Goal: Information Seeking & Learning: Check status

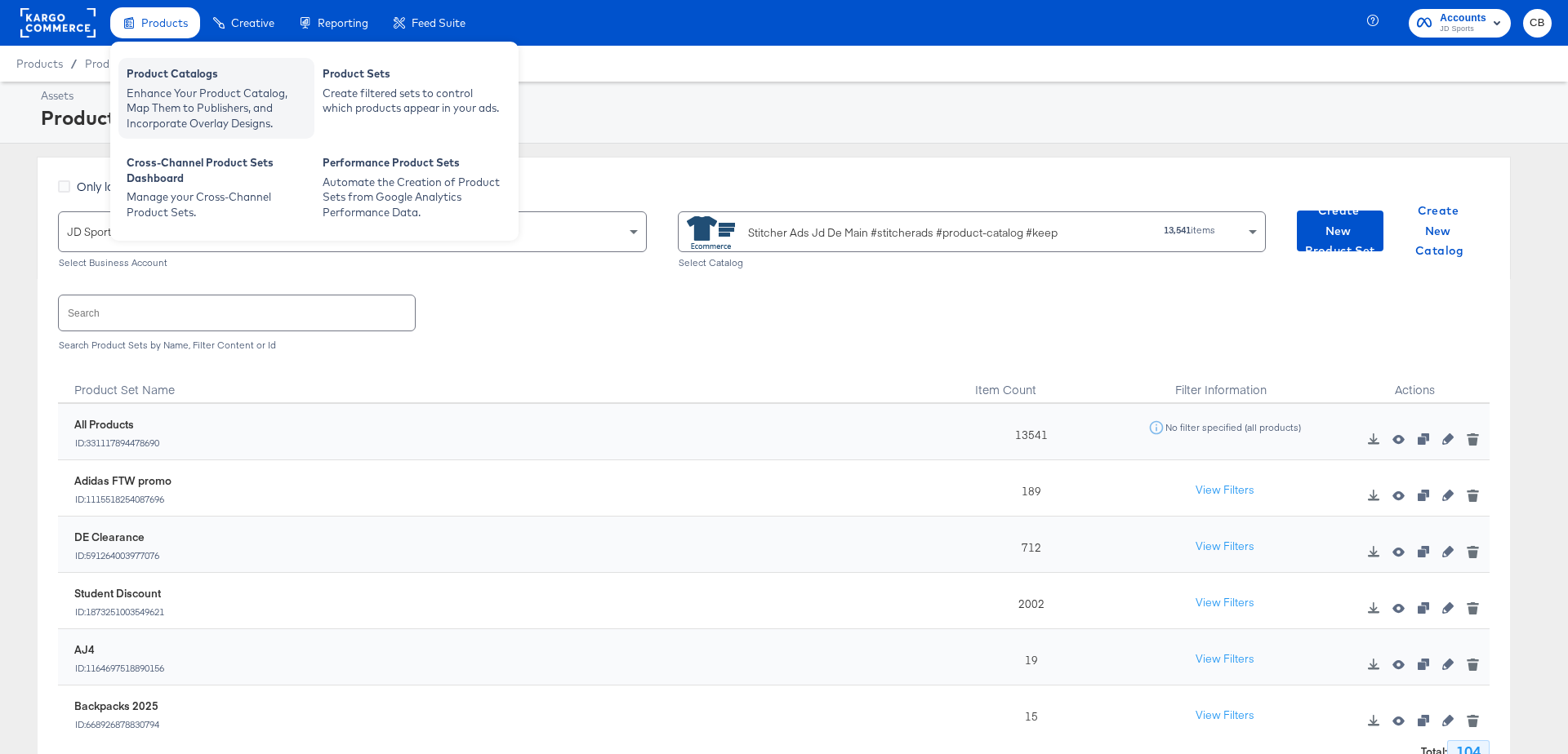
click at [155, 91] on div "Enhance Your Product Catalog, Map Them to Publishers, and Incorporate Overlay D…" at bounding box center [216, 108] width 179 height 46
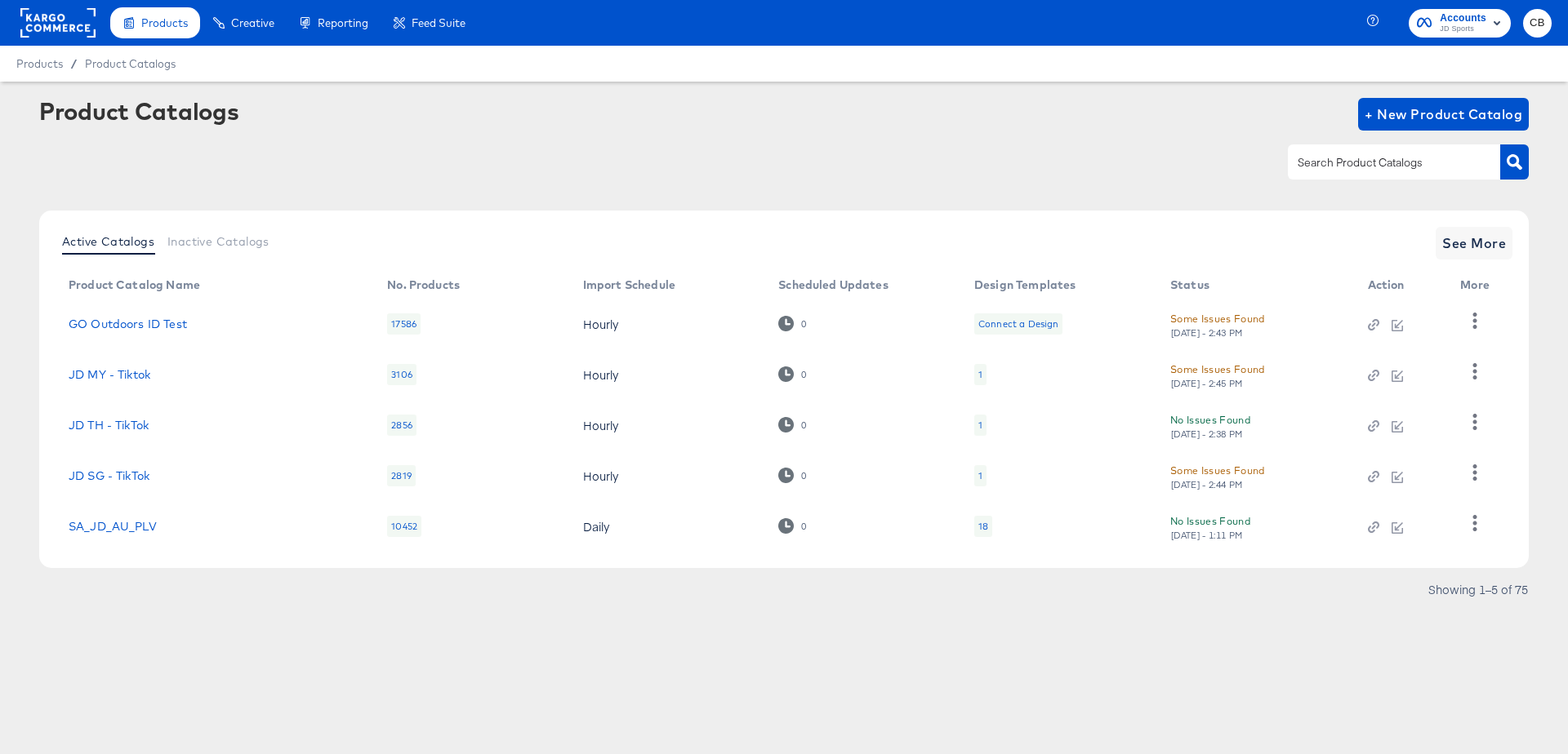
click at [1355, 162] on input "text" at bounding box center [1381, 162] width 174 height 19
type input "pin"
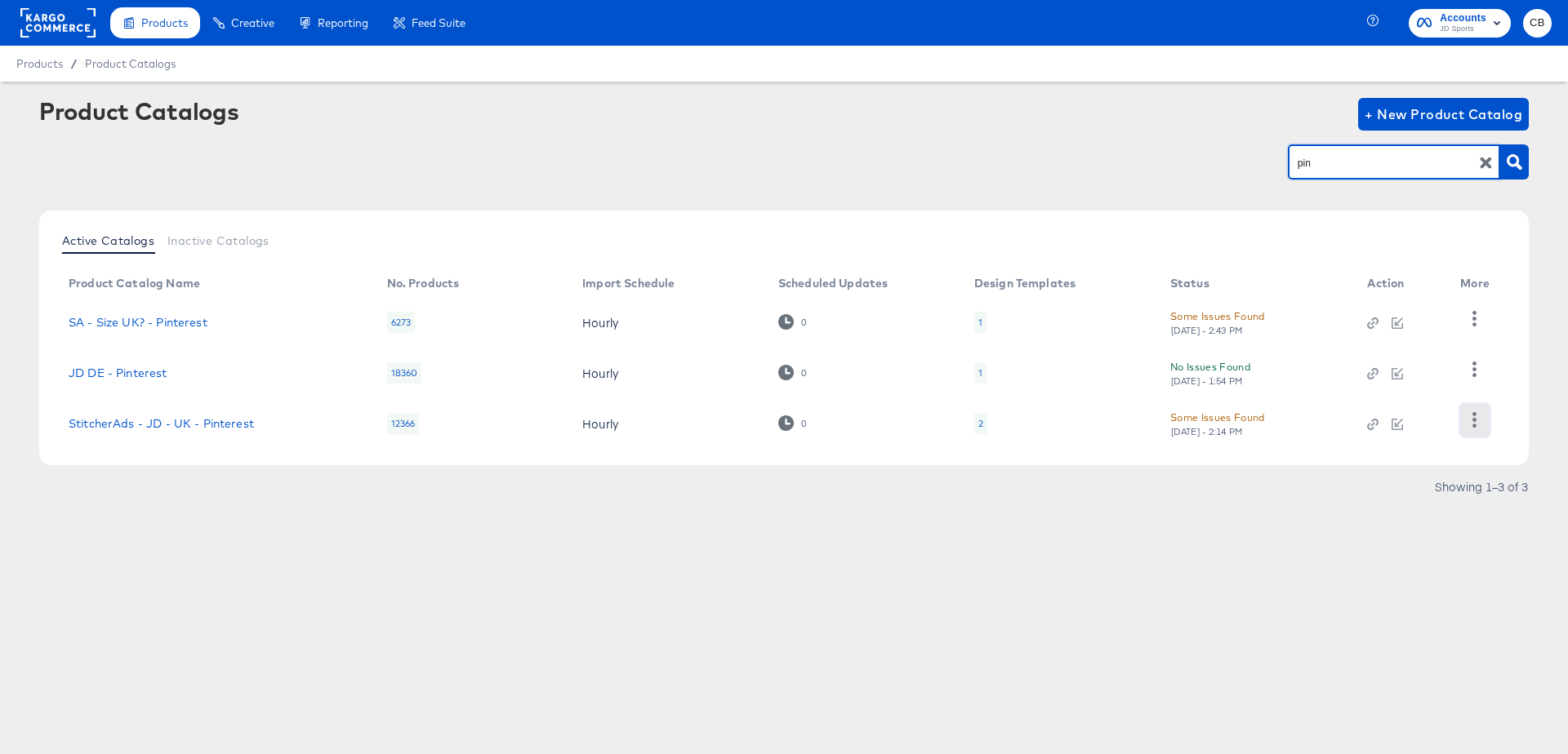
click at [1477, 412] on icon "button" at bounding box center [1475, 420] width 16 height 16
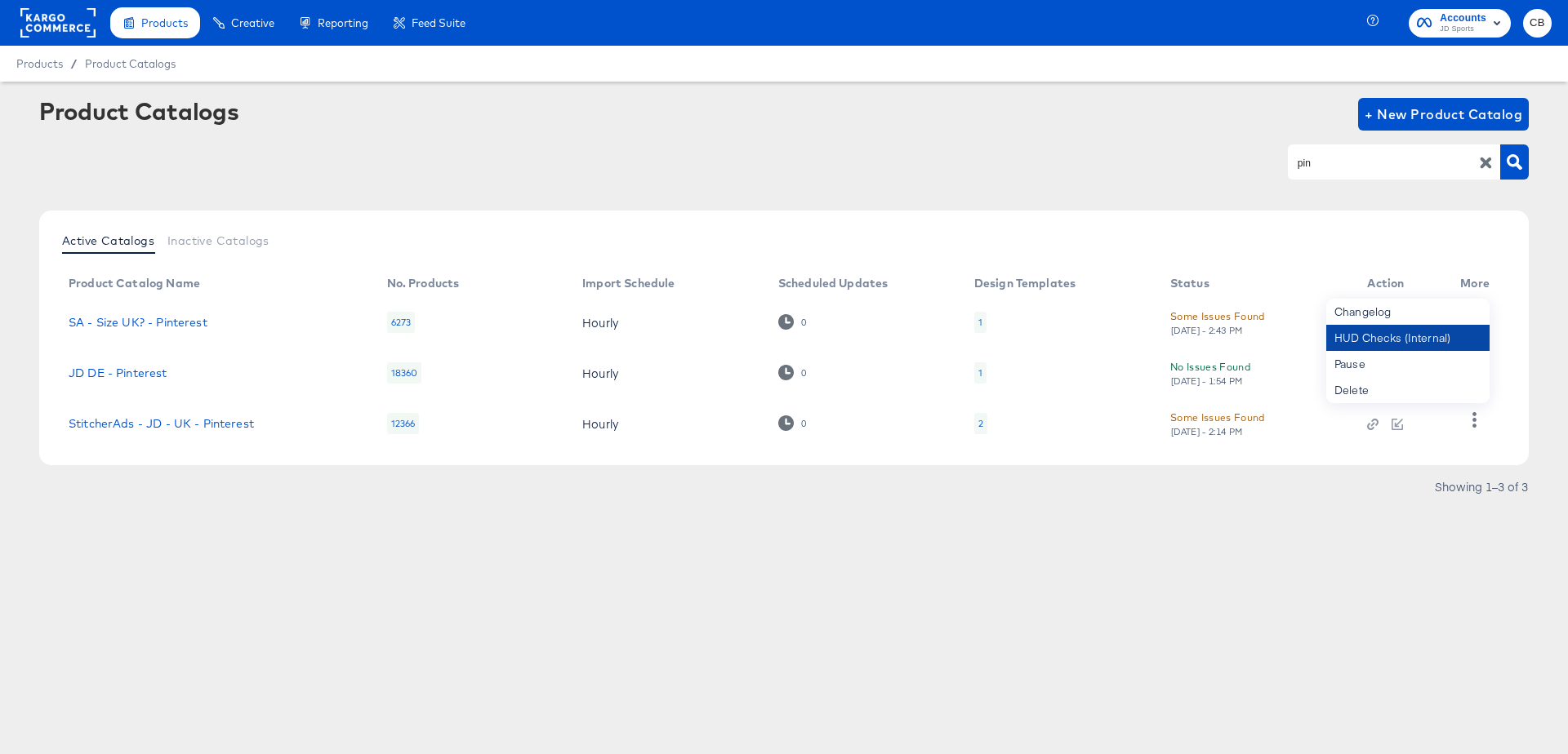
click at [1389, 341] on div "HUD Checks (Internal)" at bounding box center [1408, 338] width 163 height 26
click at [183, 417] on link "StitcherAds - JD - UK - Pinterest" at bounding box center [161, 423] width 185 height 13
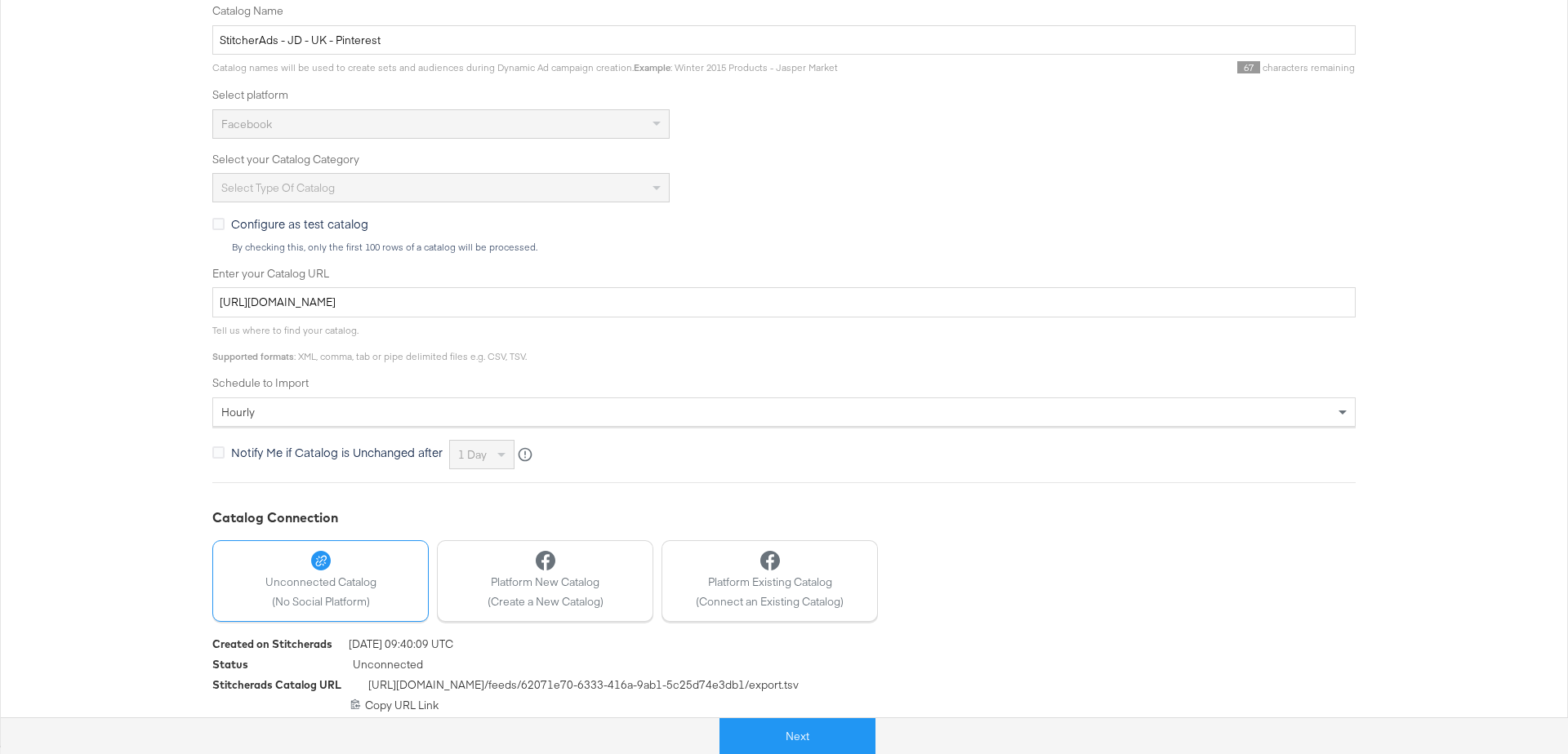
scroll to position [305, 0]
click at [775, 726] on button "Next" at bounding box center [798, 736] width 156 height 37
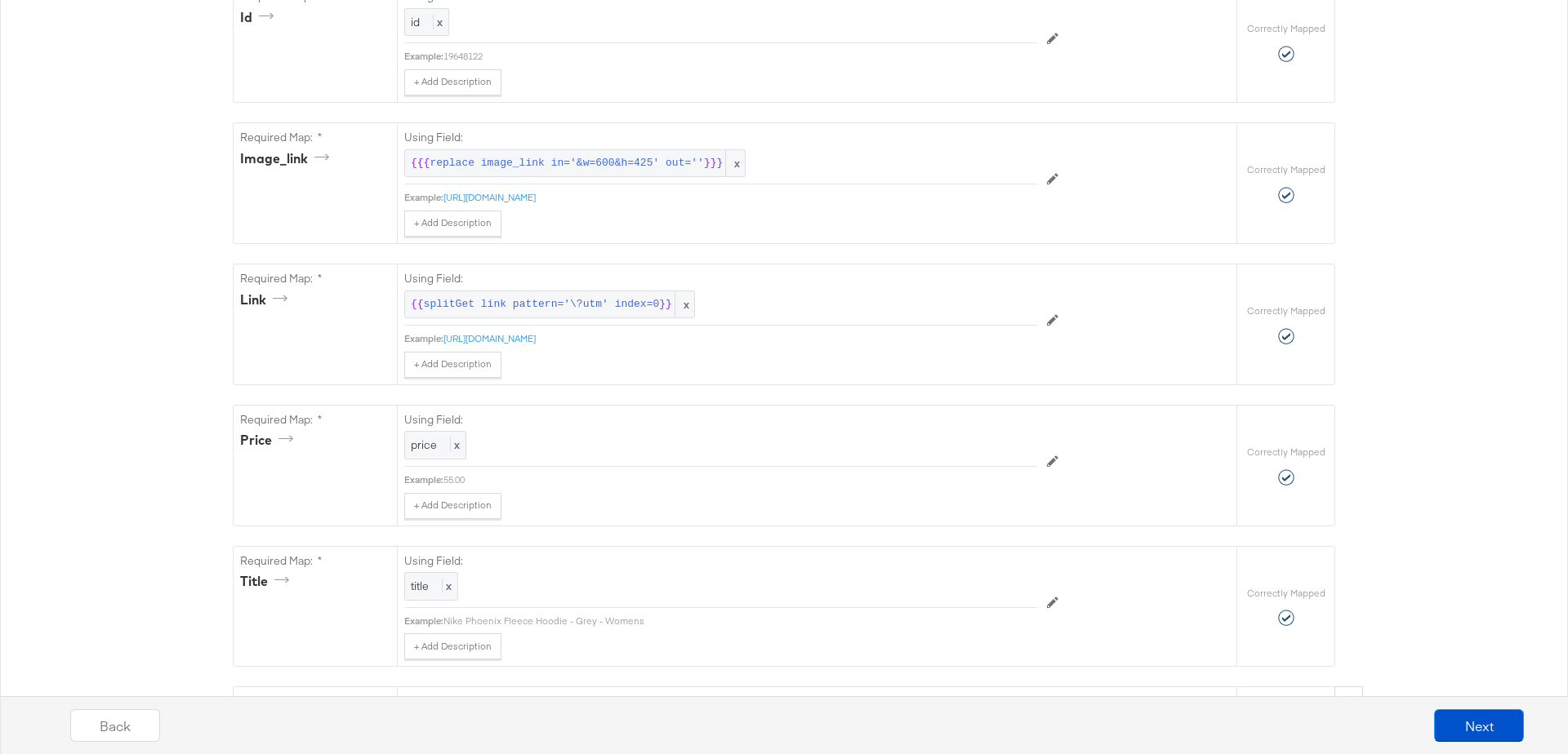
scroll to position [0, 0]
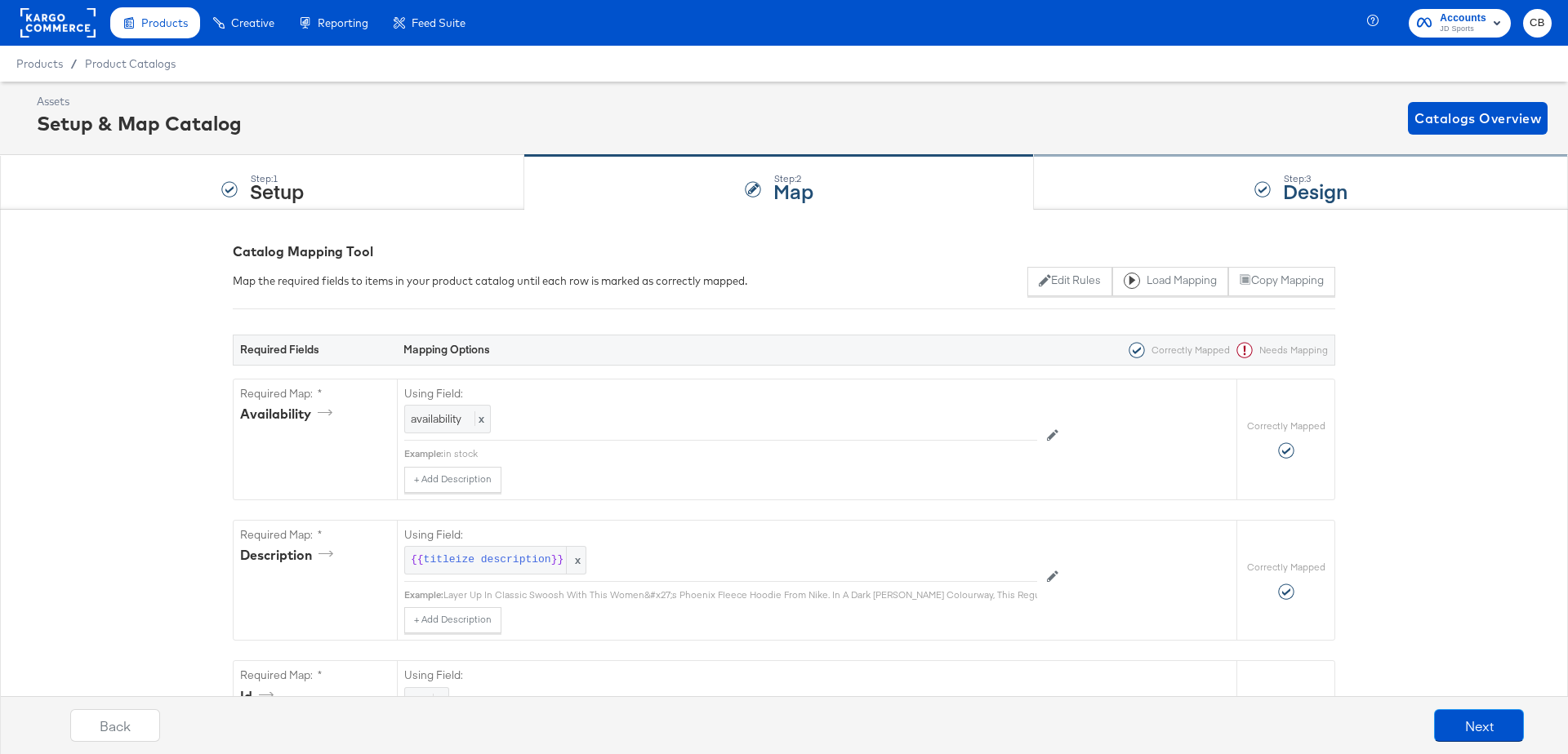
click at [1172, 194] on div "Step: 3 Design" at bounding box center [1301, 182] width 535 height 54
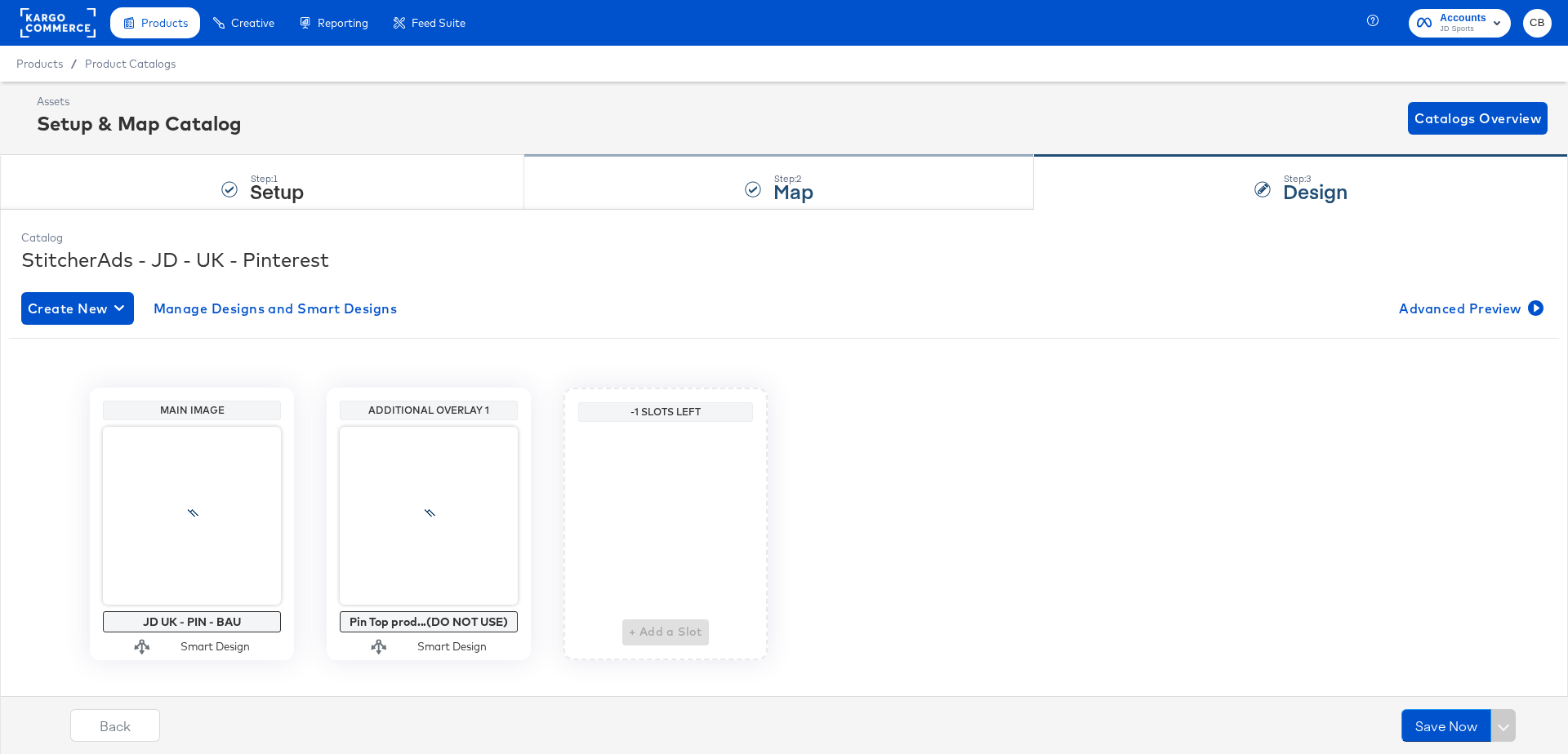
click at [688, 166] on div "Step: 2 Map" at bounding box center [779, 182] width 510 height 54
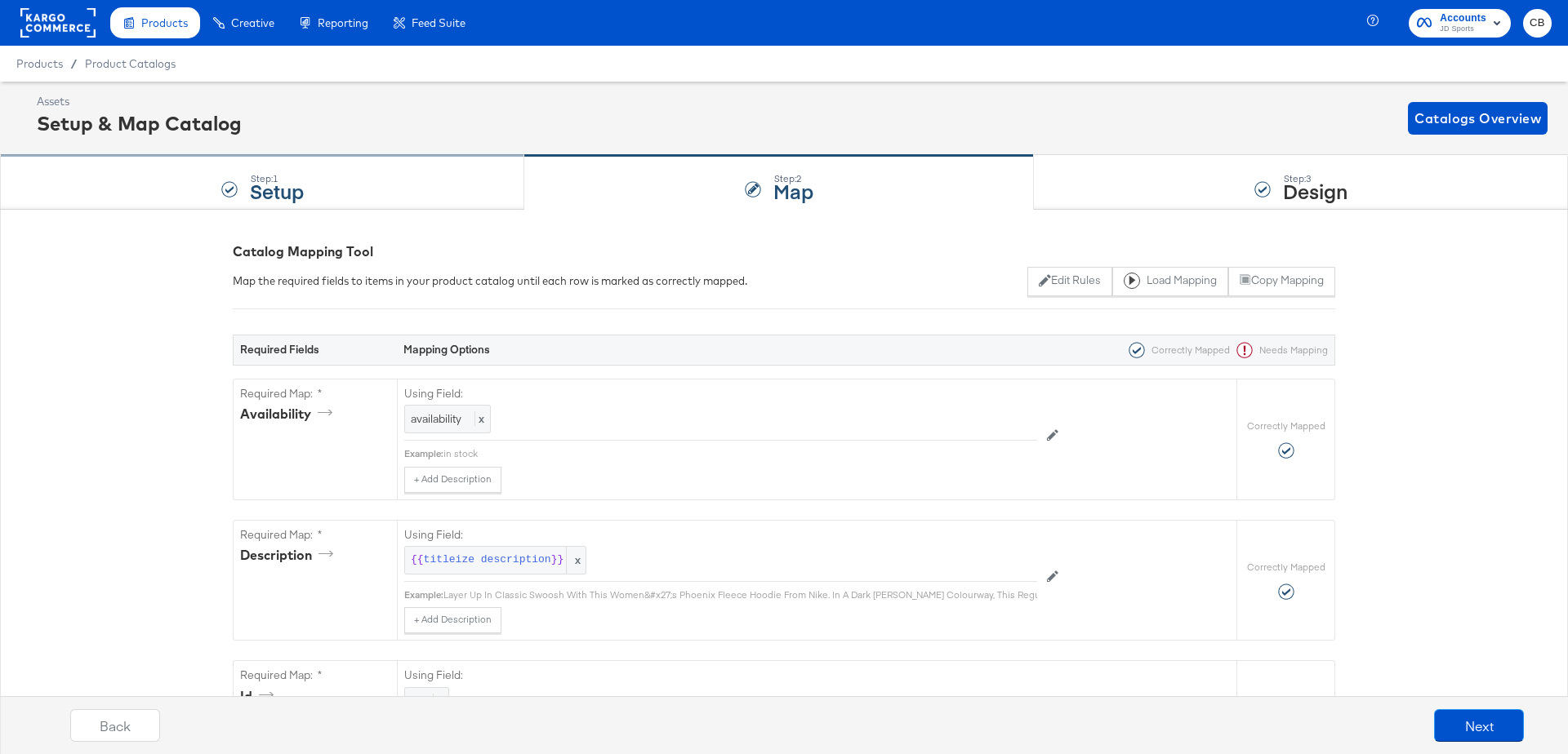
click at [378, 196] on div "Step: 1 Setup" at bounding box center [262, 182] width 524 height 54
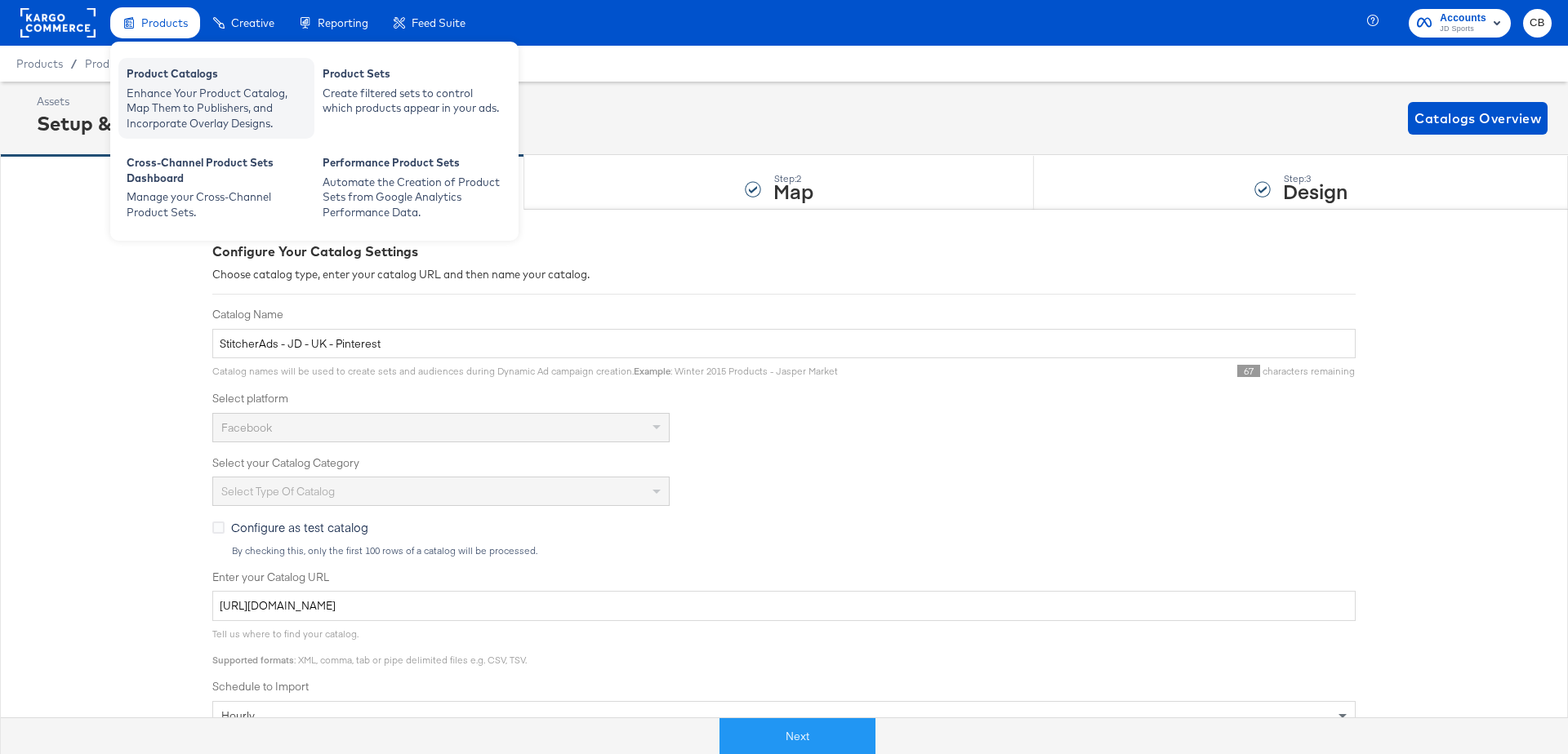
click at [159, 111] on div "Enhance Your Product Catalog, Map Them to Publishers, and Incorporate Overlay D…" at bounding box center [216, 108] width 179 height 46
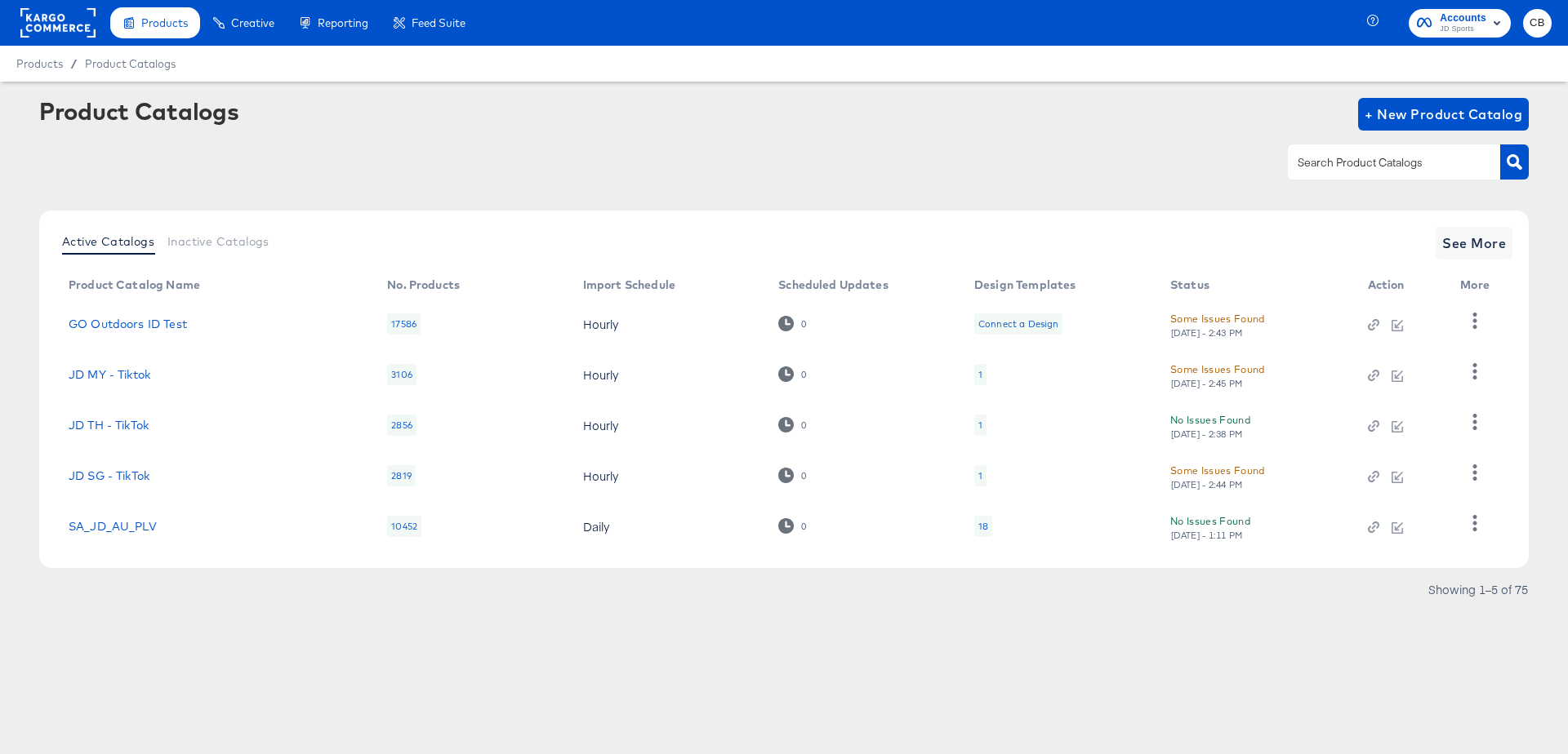
click at [75, 25] on rect at bounding box center [58, 23] width 75 height 29
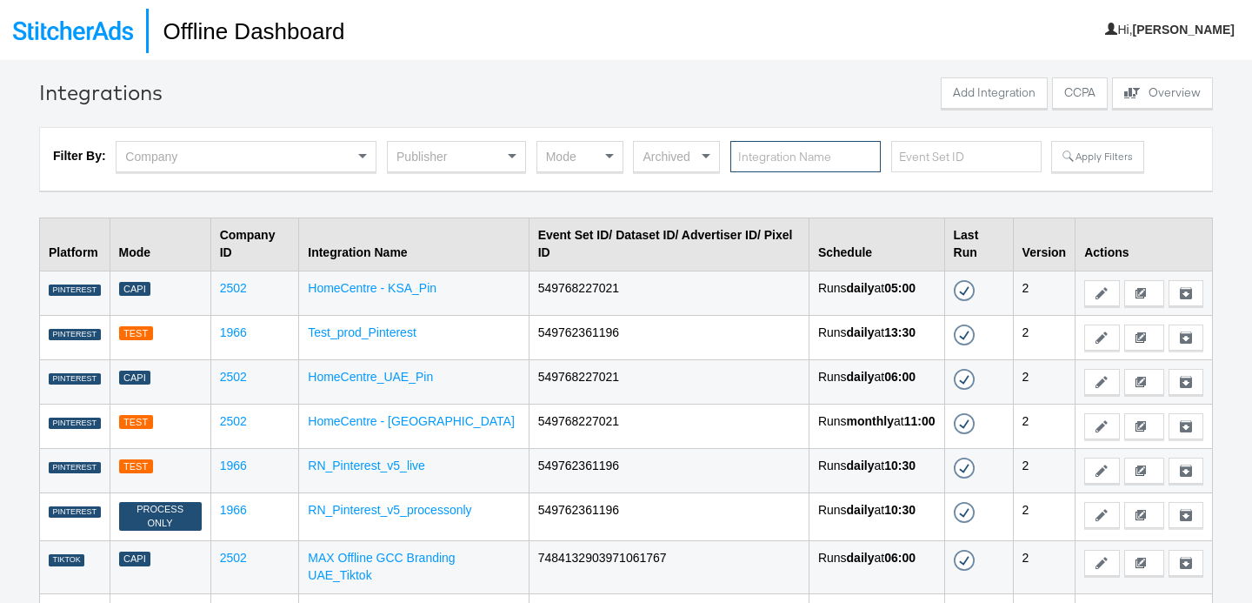
click at [767, 151] on input "text" at bounding box center [805, 157] width 150 height 32
type input "Home"
click at [1091, 165] on button "Apply Filters" at bounding box center [1097, 156] width 92 height 31
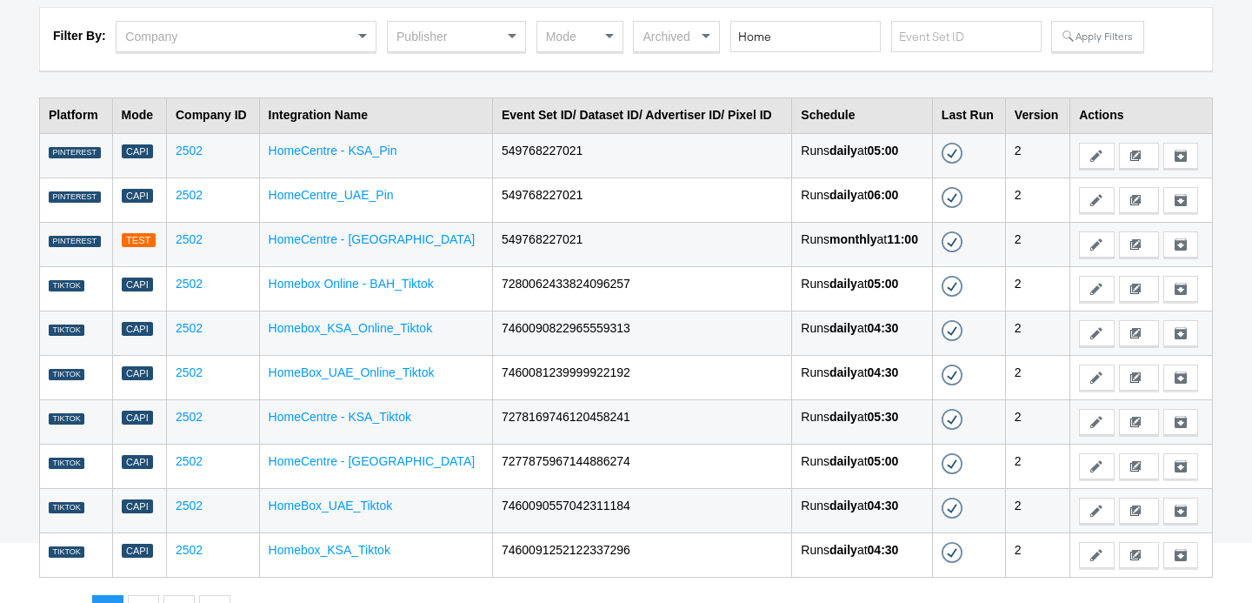
scroll to position [143, 0]
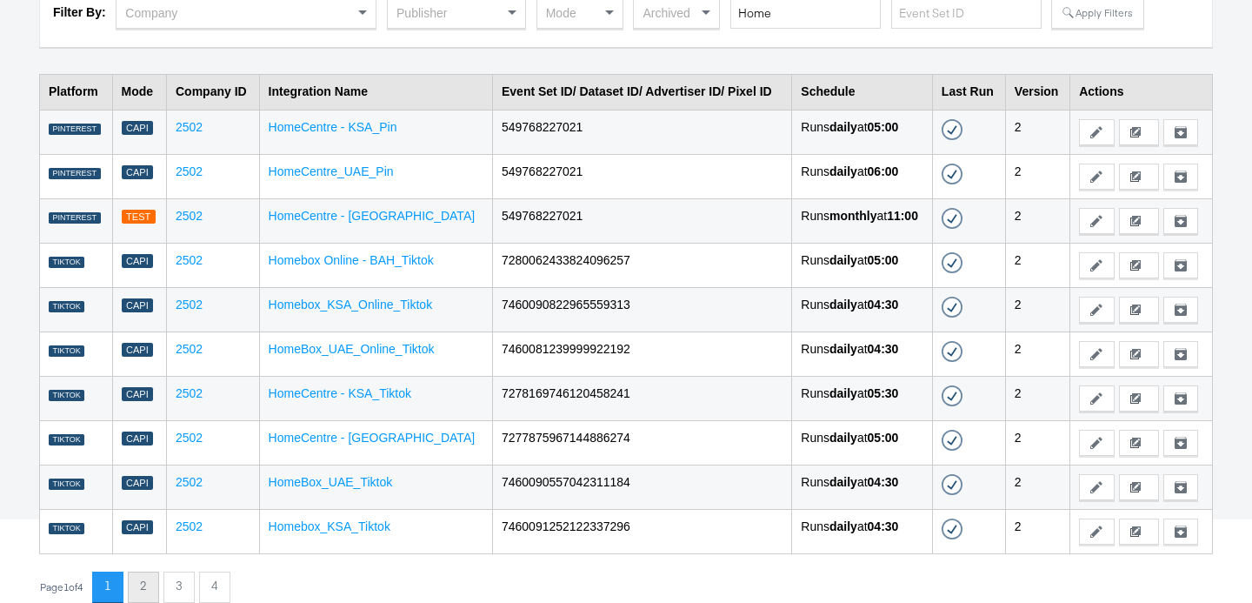
click at [147, 584] on button "2" at bounding box center [143, 586] width 31 height 31
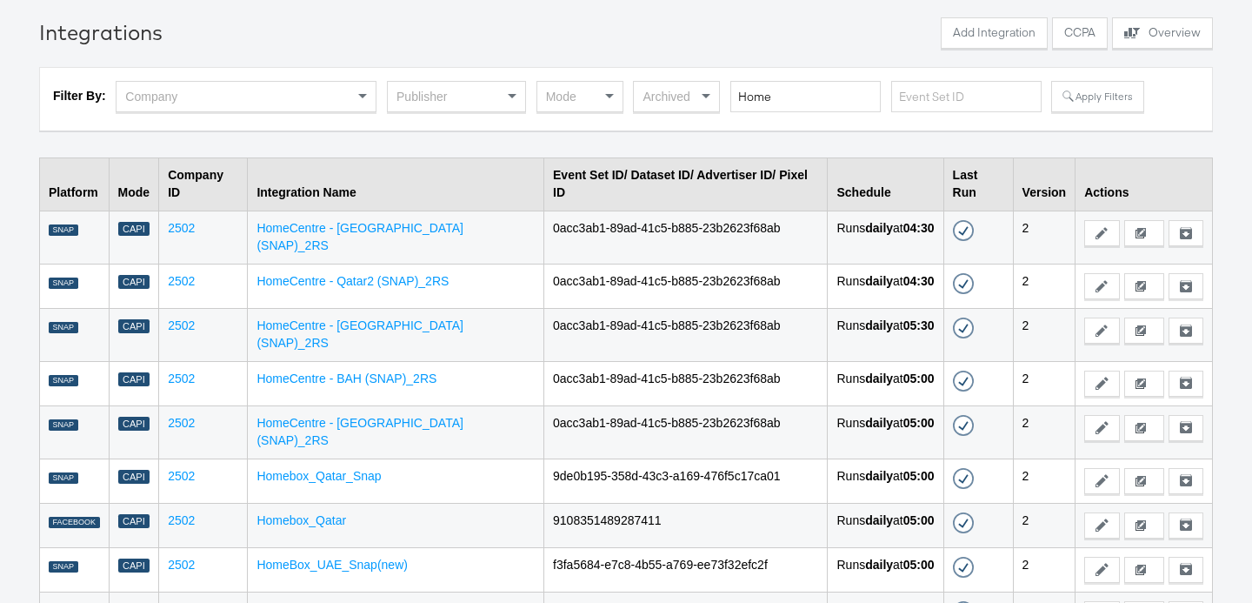
scroll to position [143, 0]
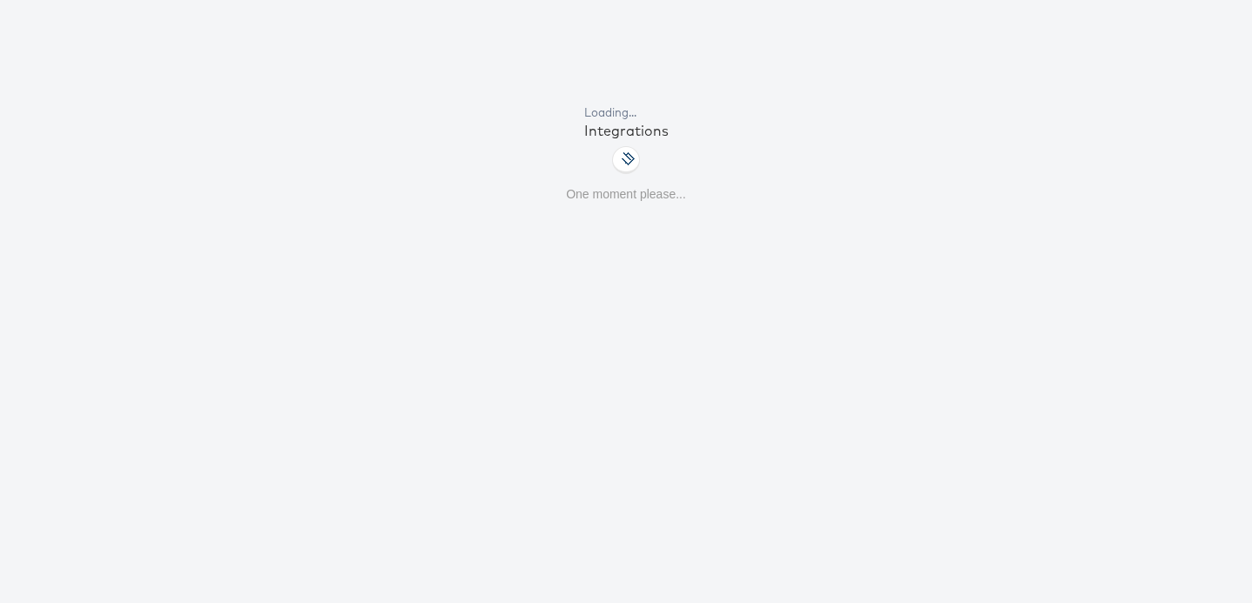
scroll to position [143, 0]
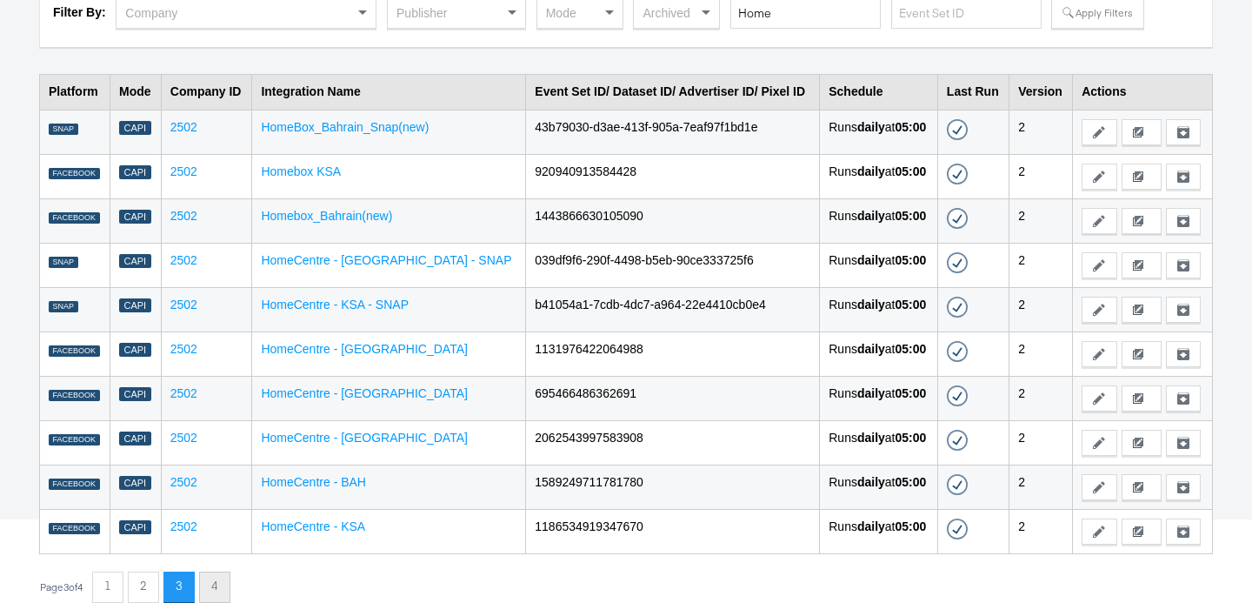
click at [222, 583] on button "4" at bounding box center [214, 586] width 31 height 31
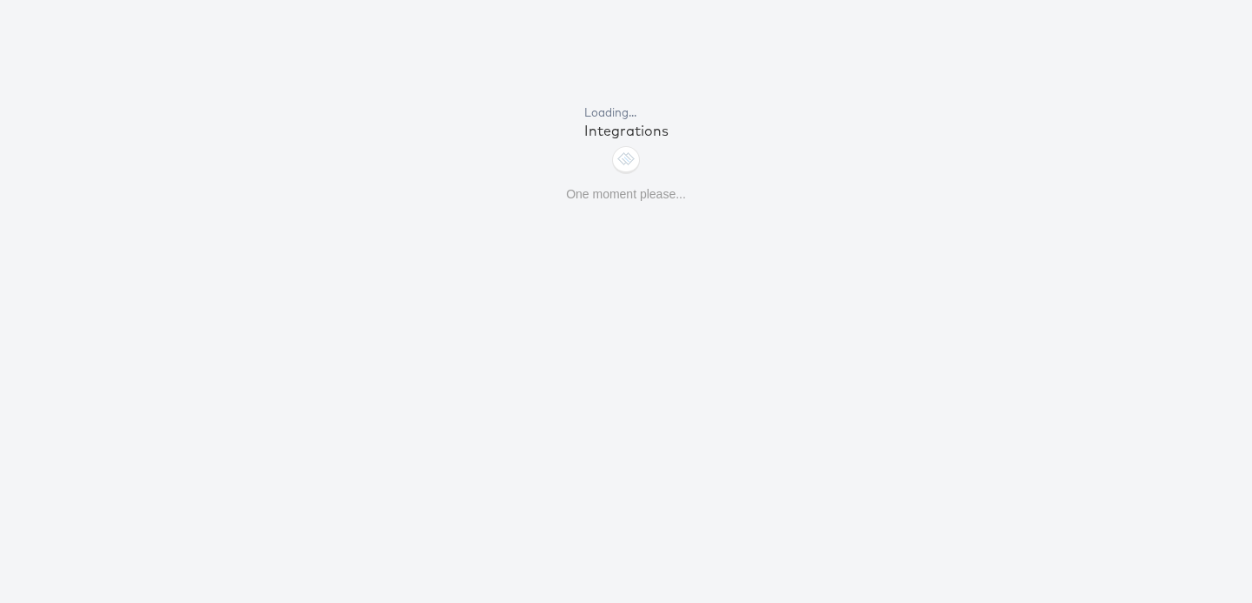
scroll to position [60, 0]
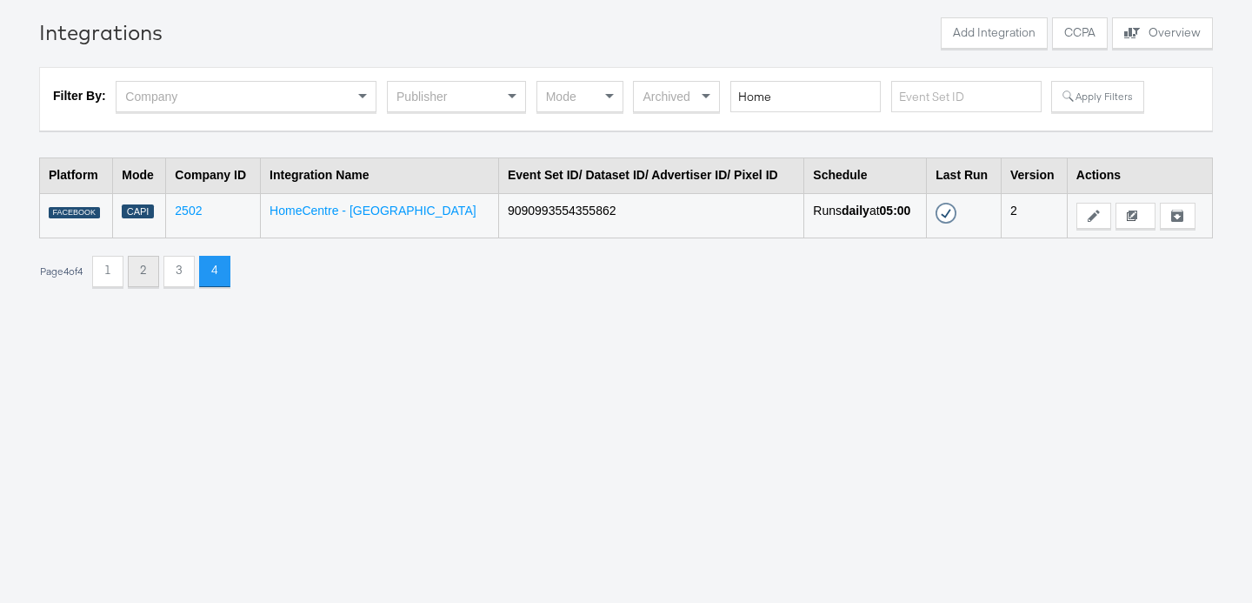
click at [151, 275] on button "2" at bounding box center [143, 271] width 31 height 31
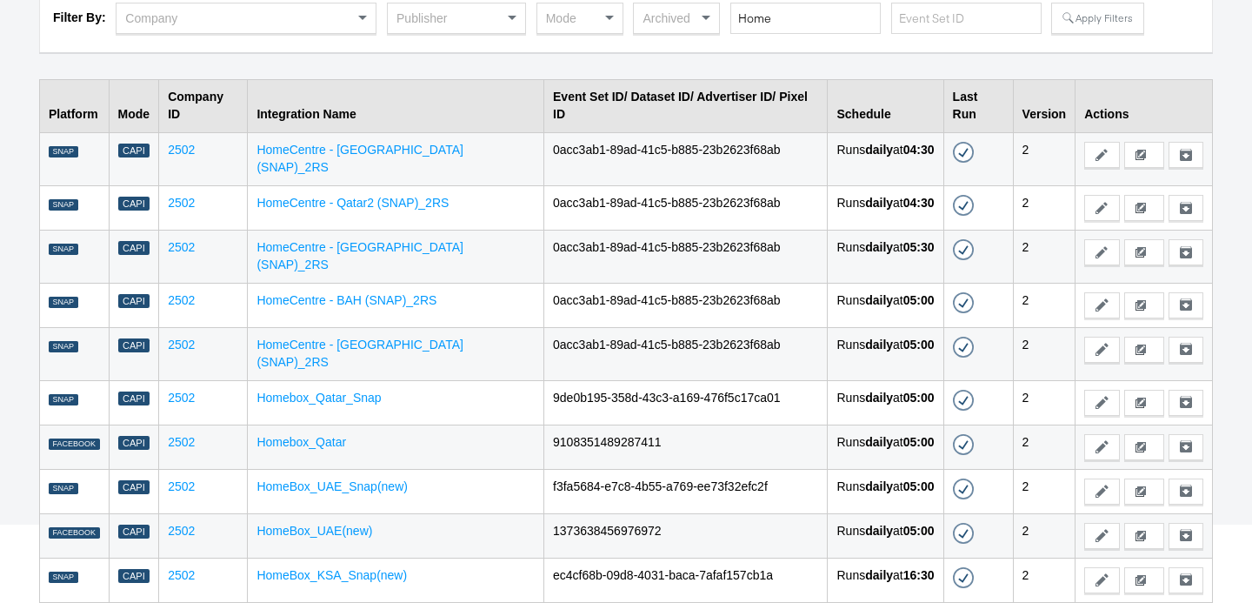
scroll to position [143, 0]
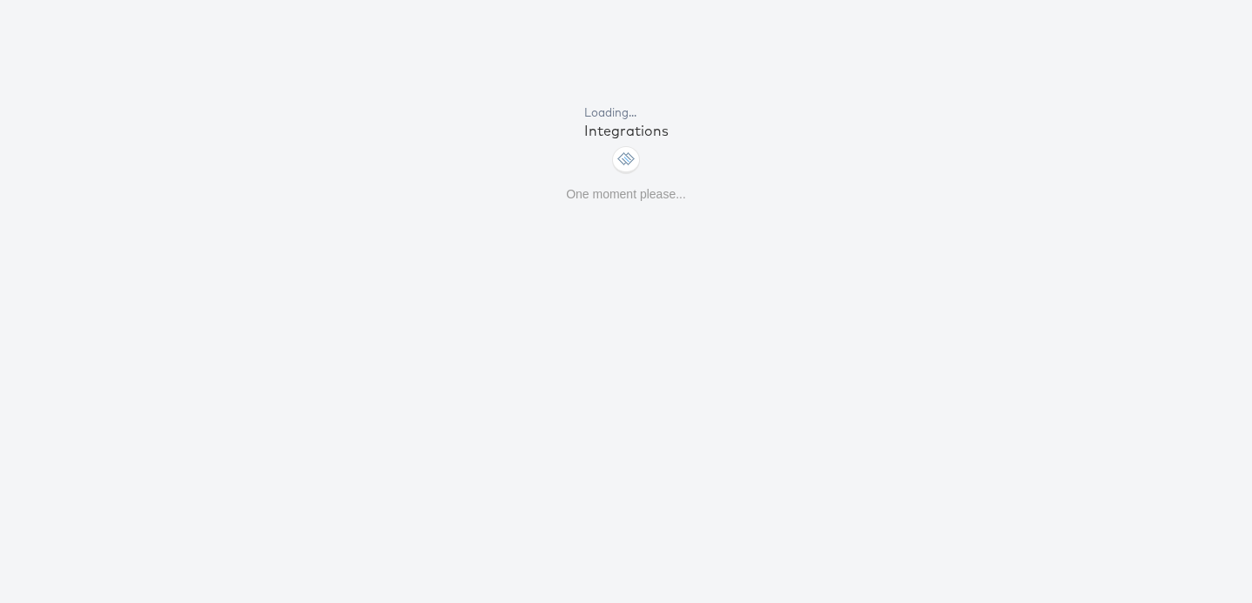
scroll to position [143, 0]
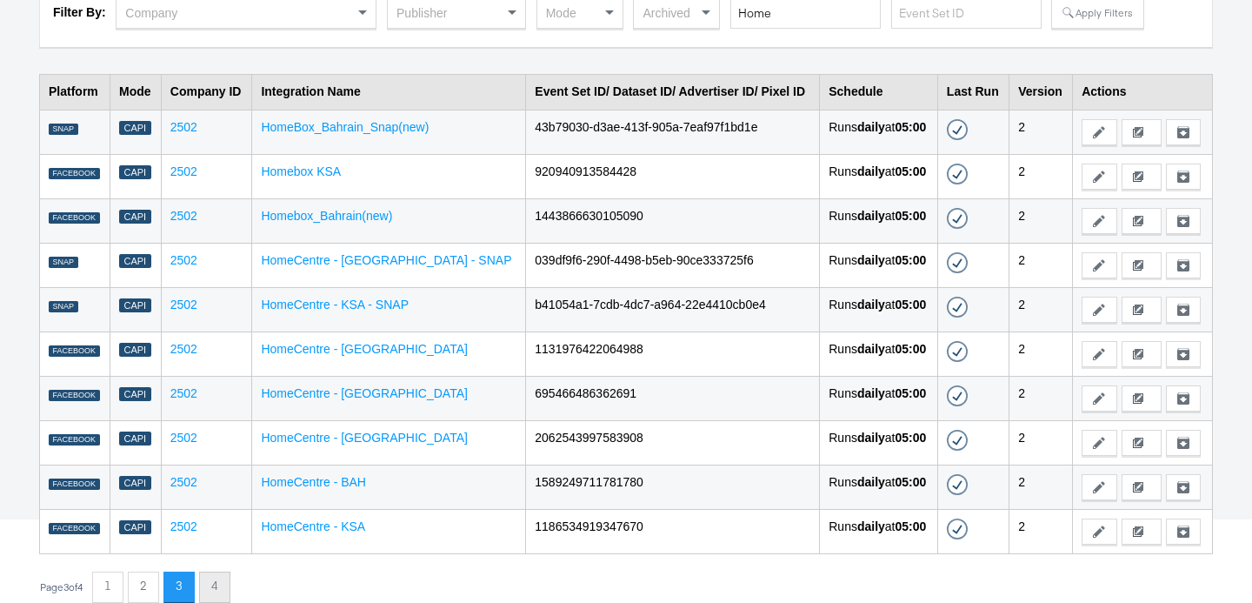
click at [227, 580] on button "4" at bounding box center [214, 586] width 31 height 31
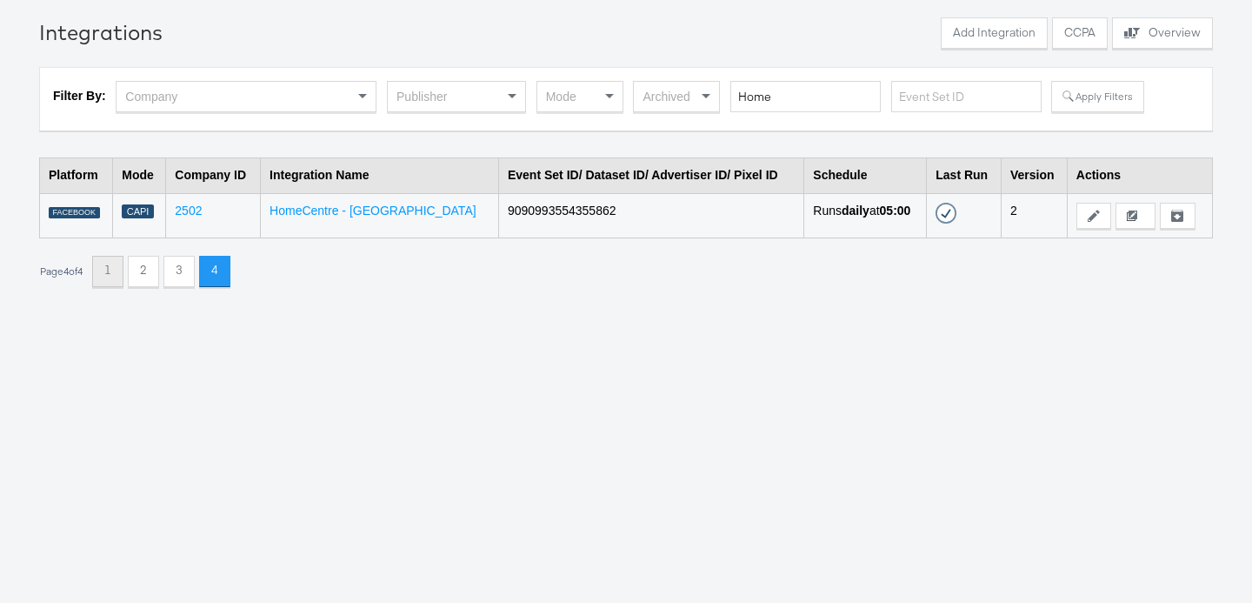
click at [111, 276] on button "1" at bounding box center [107, 271] width 31 height 31
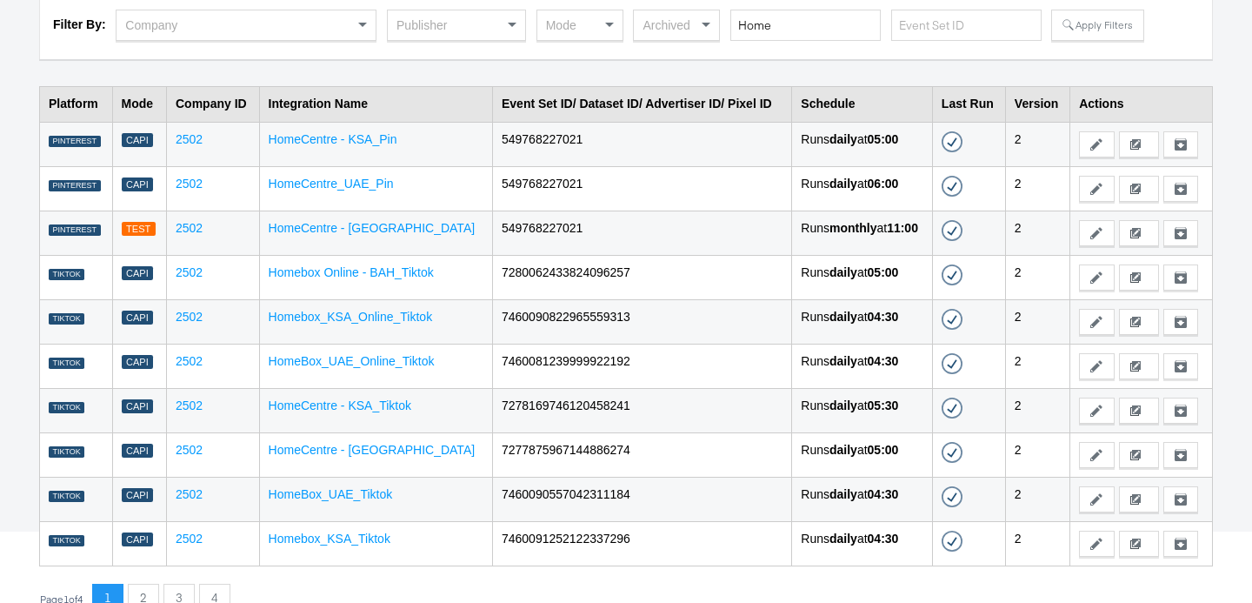
scroll to position [143, 0]
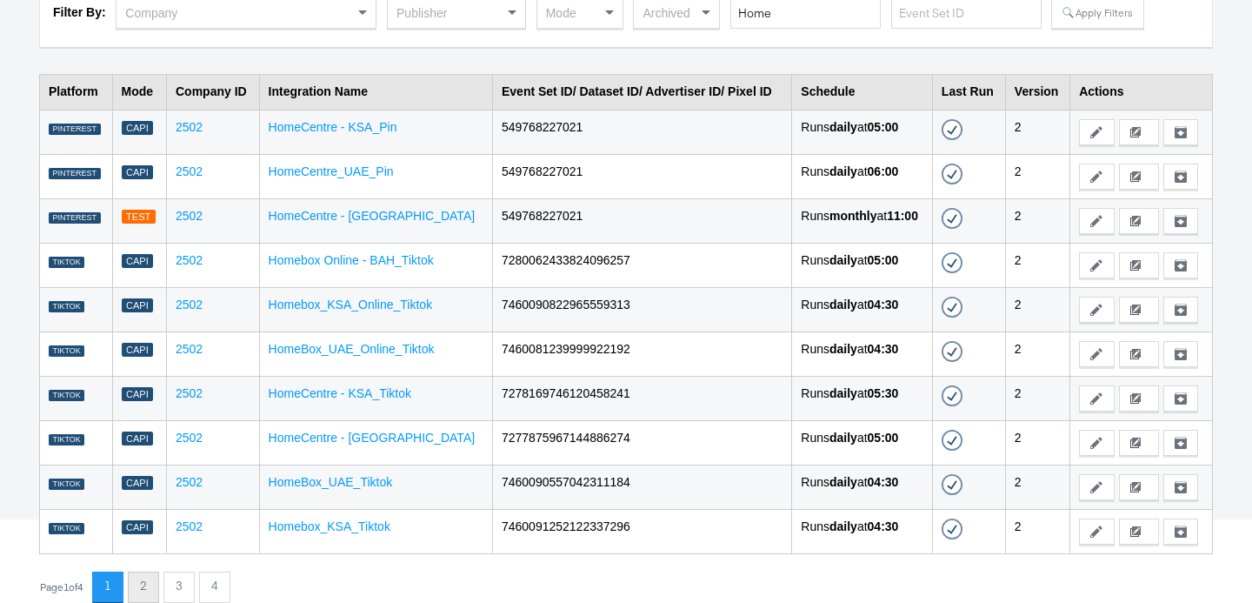
click at [154, 585] on button "2" at bounding box center [143, 586] width 31 height 31
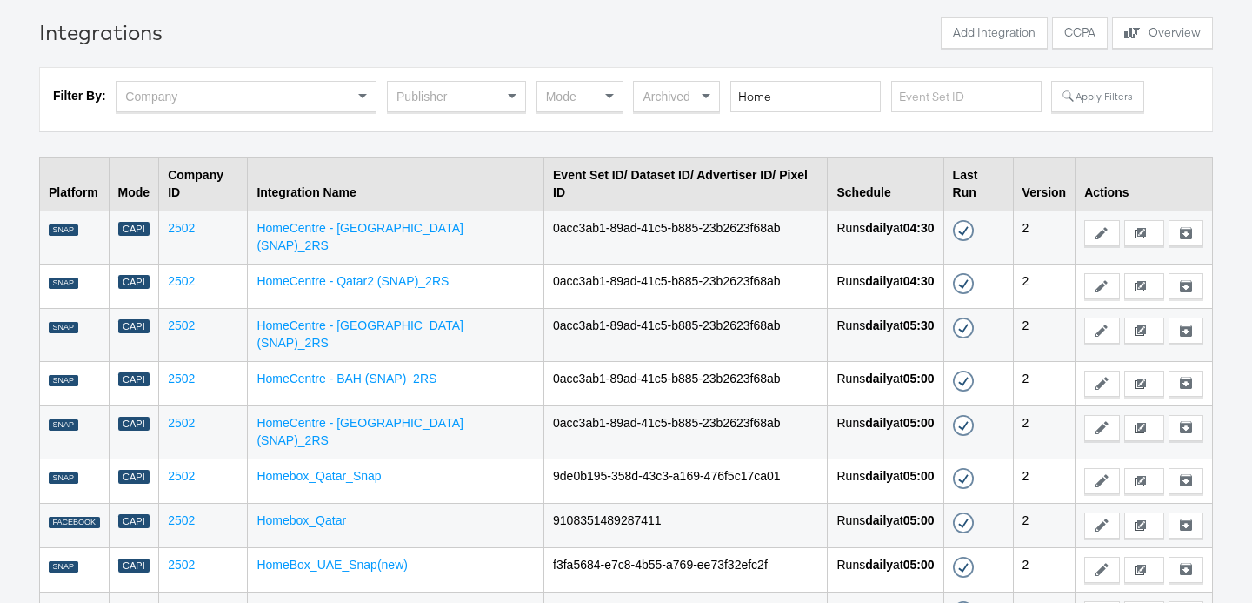
scroll to position [143, 0]
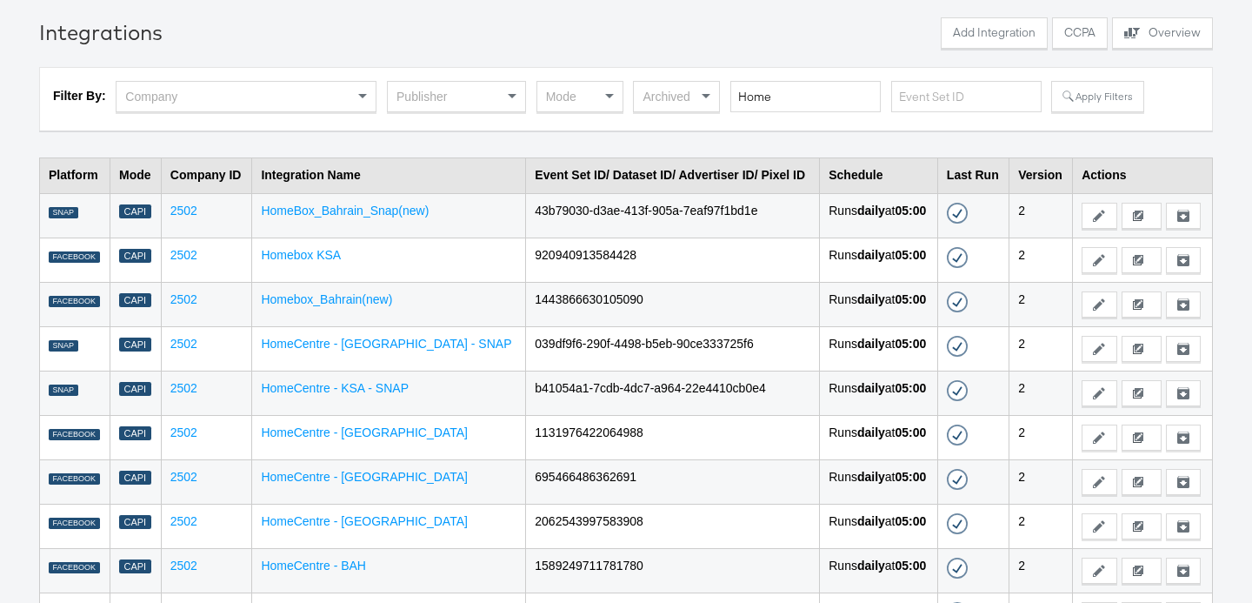
scroll to position [143, 0]
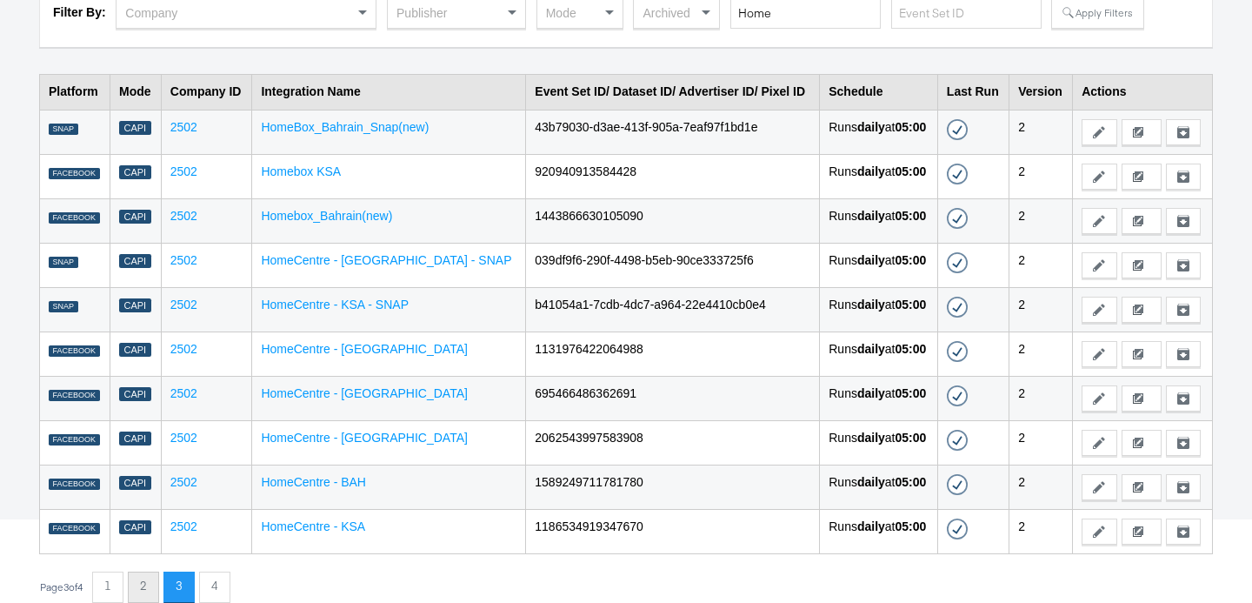
click at [145, 579] on button "2" at bounding box center [143, 586] width 31 height 31
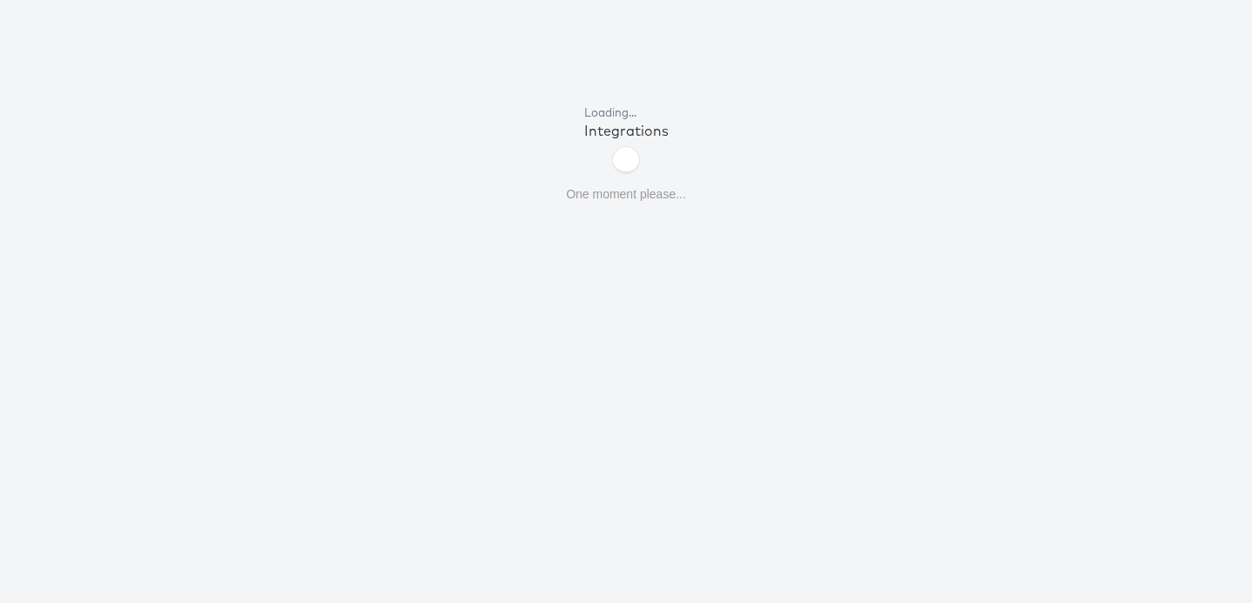
scroll to position [143, 0]
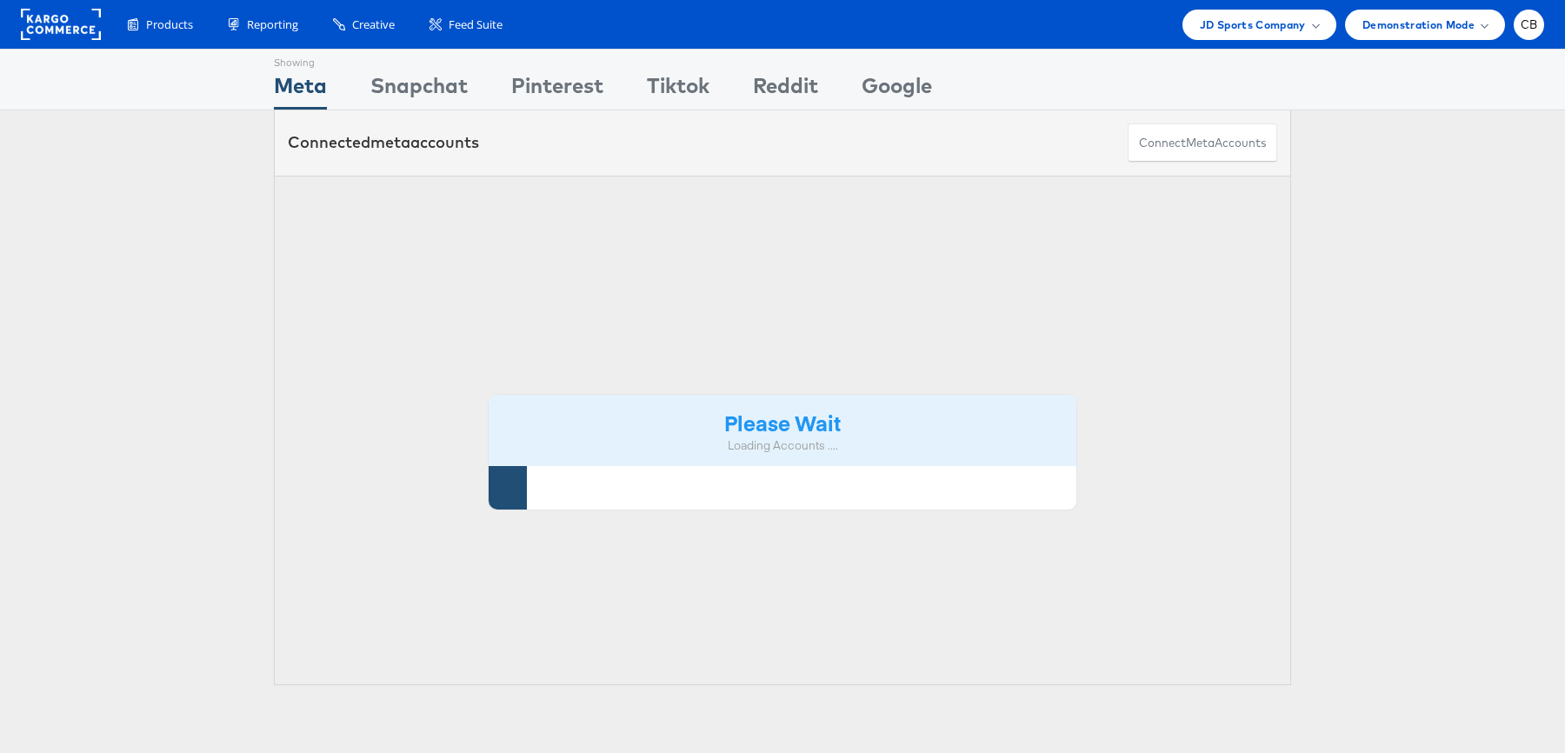
click at [740, 167] on div "Connected meta accounts Connect meta Accounts" at bounding box center [782, 142] width 1017 height 65
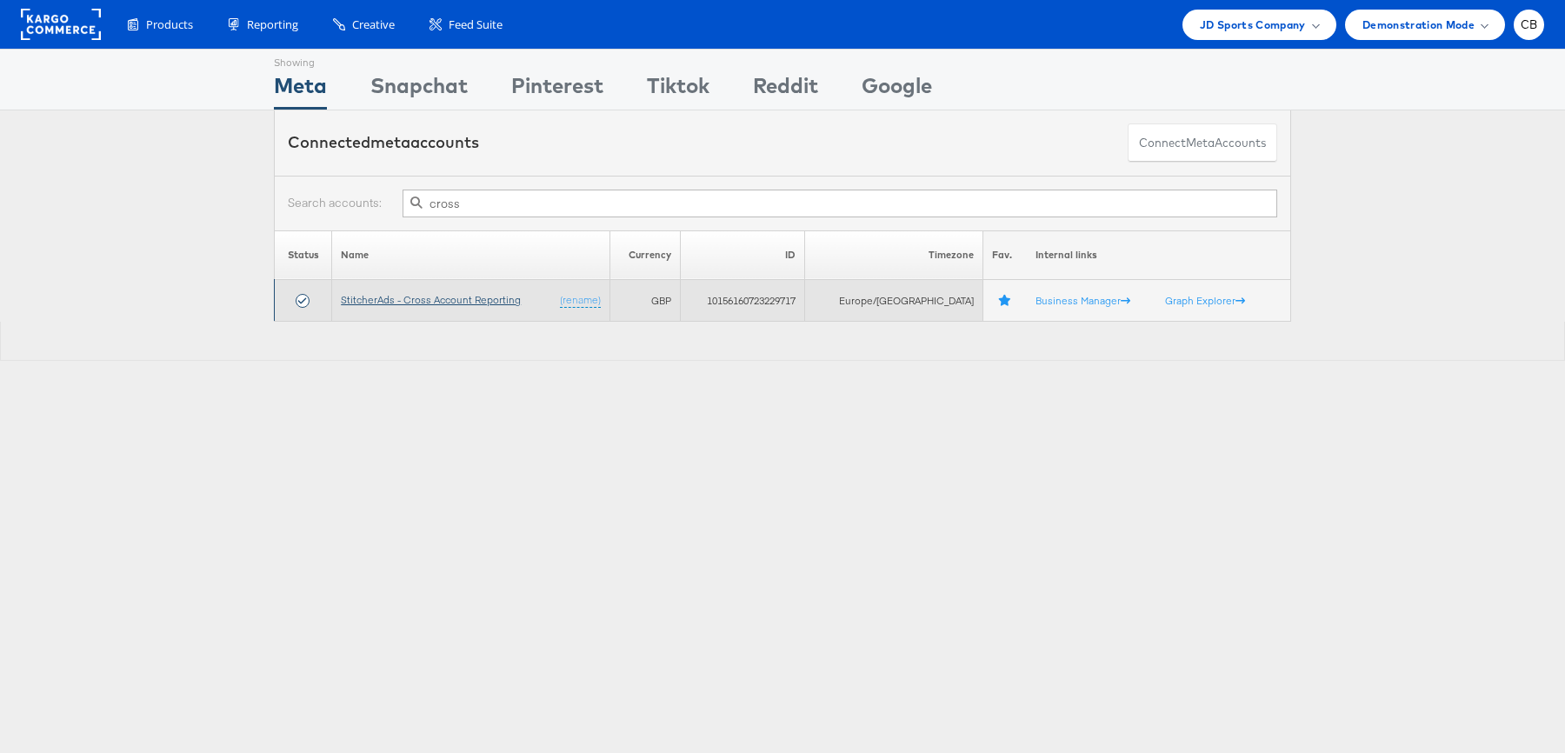
type input "cross"
click at [425, 296] on link "StitcherAds - Cross Account Reporting" at bounding box center [431, 299] width 180 height 13
